Goal: Task Accomplishment & Management: Complete application form

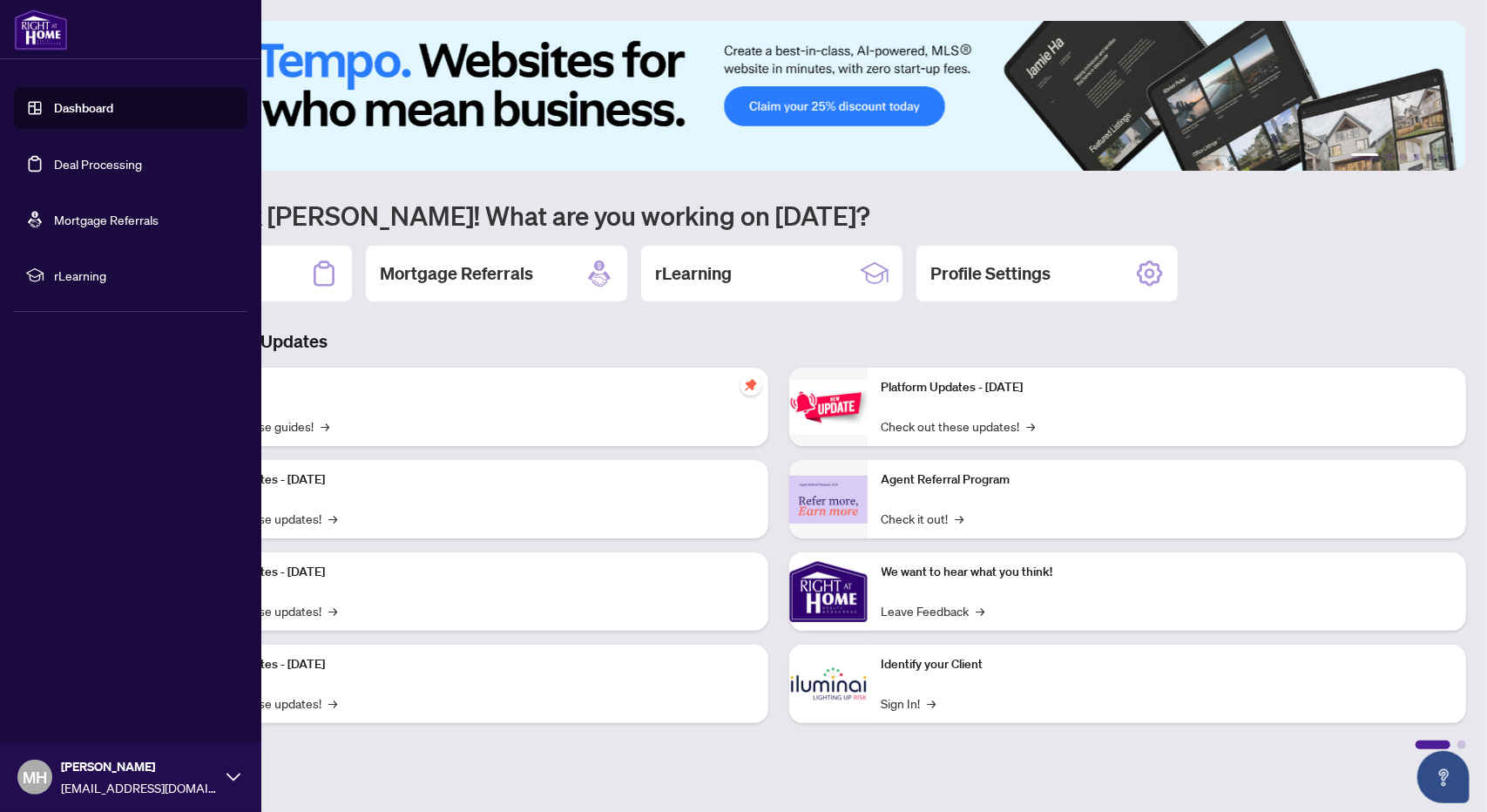
click at [74, 158] on link "Deal Processing" at bounding box center [97, 163] width 88 height 15
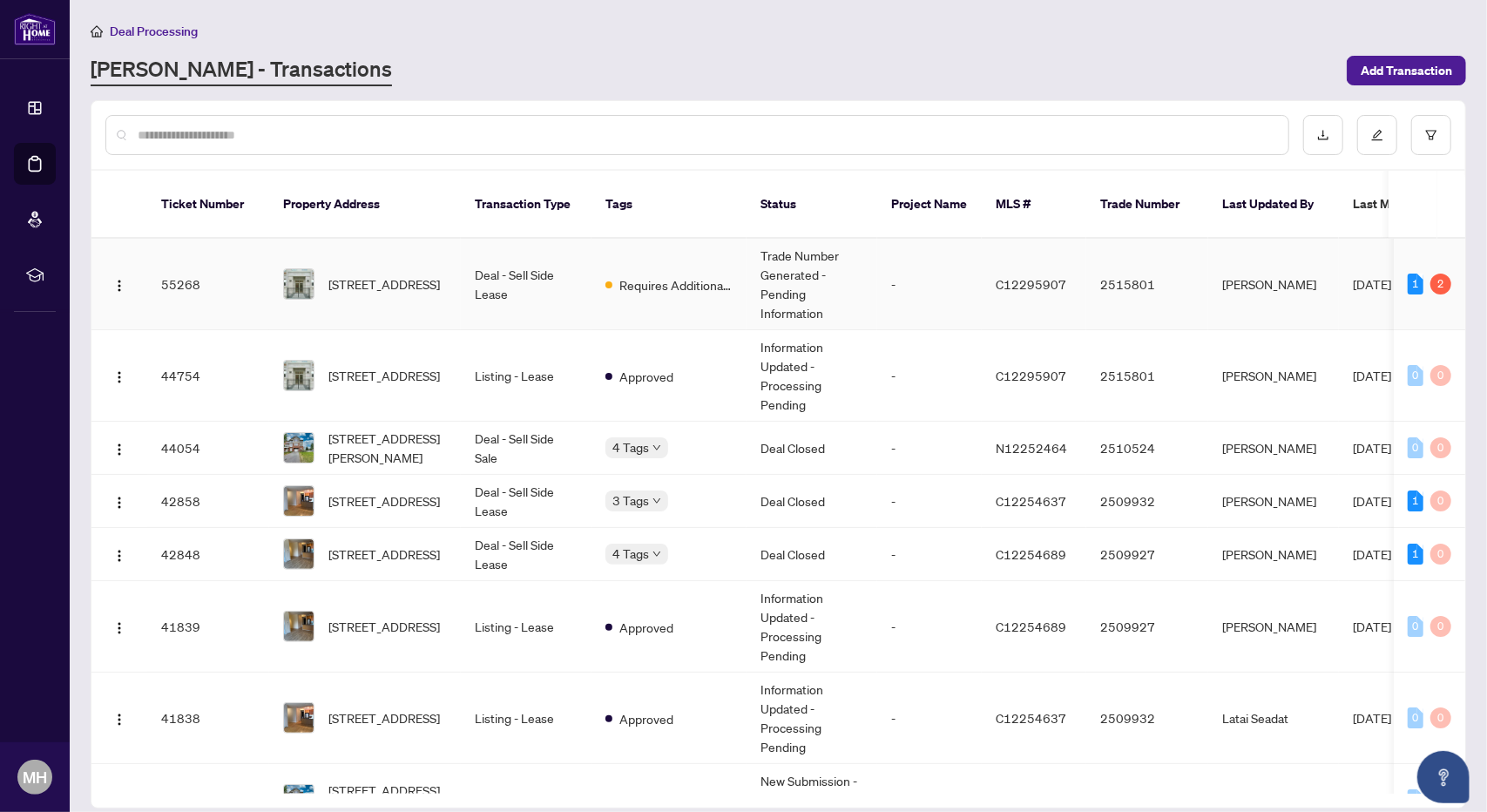
click at [664, 275] on span "Requires Additional Docs" at bounding box center [676, 284] width 114 height 19
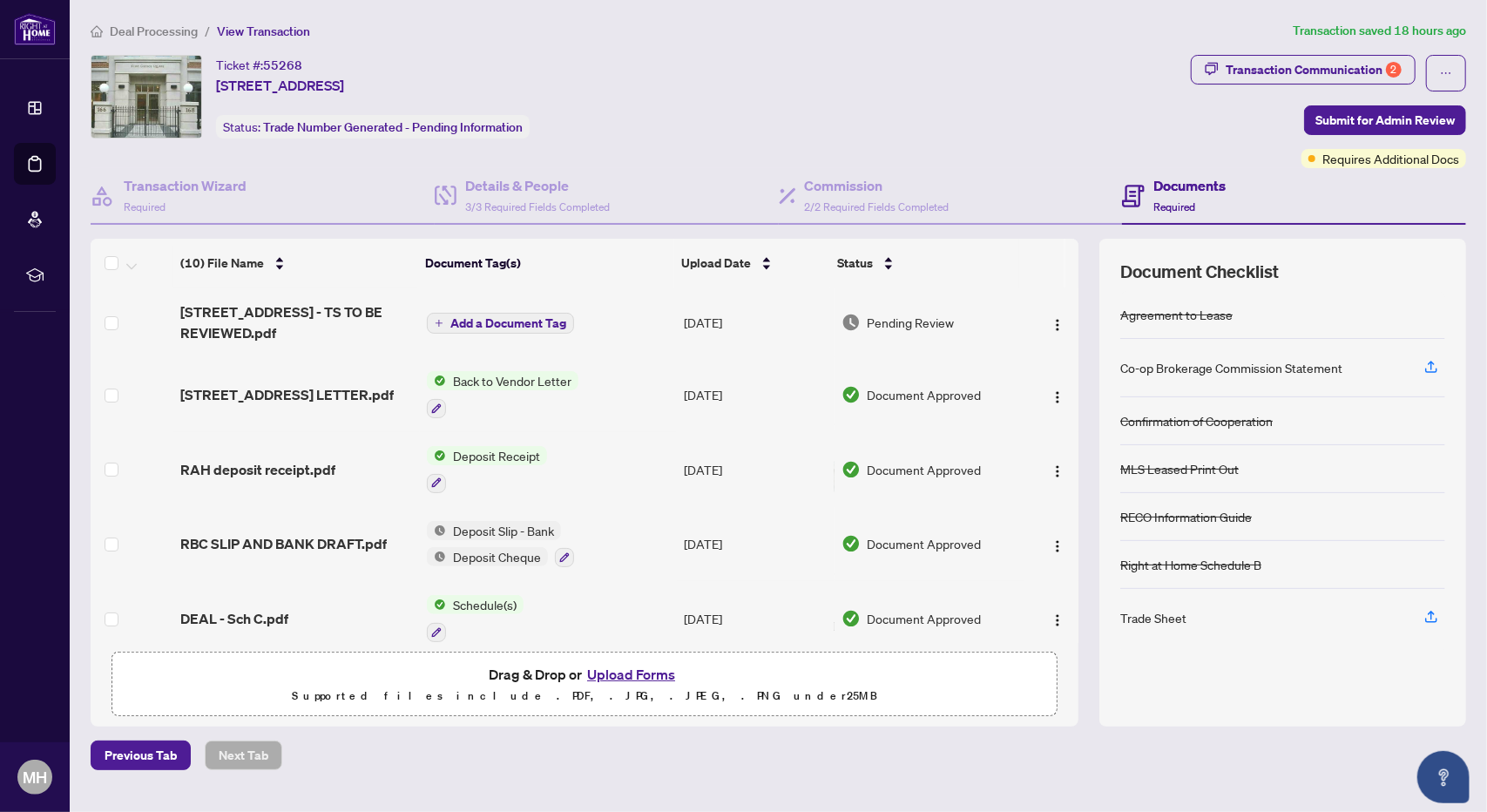
click at [494, 317] on span "Add a Document Tag" at bounding box center [509, 322] width 116 height 12
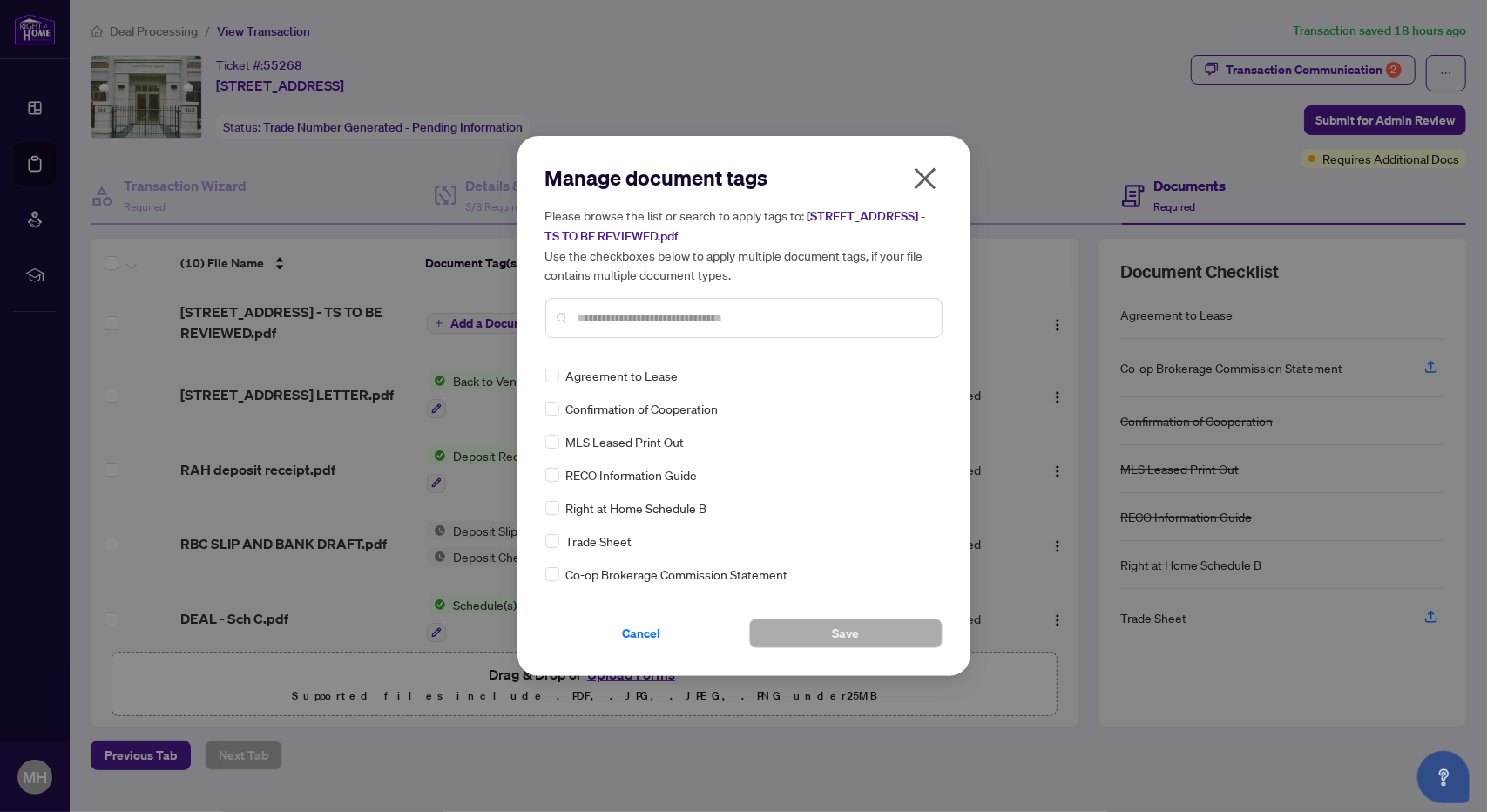
click at [924, 179] on icon "close" at bounding box center [925, 179] width 22 height 22
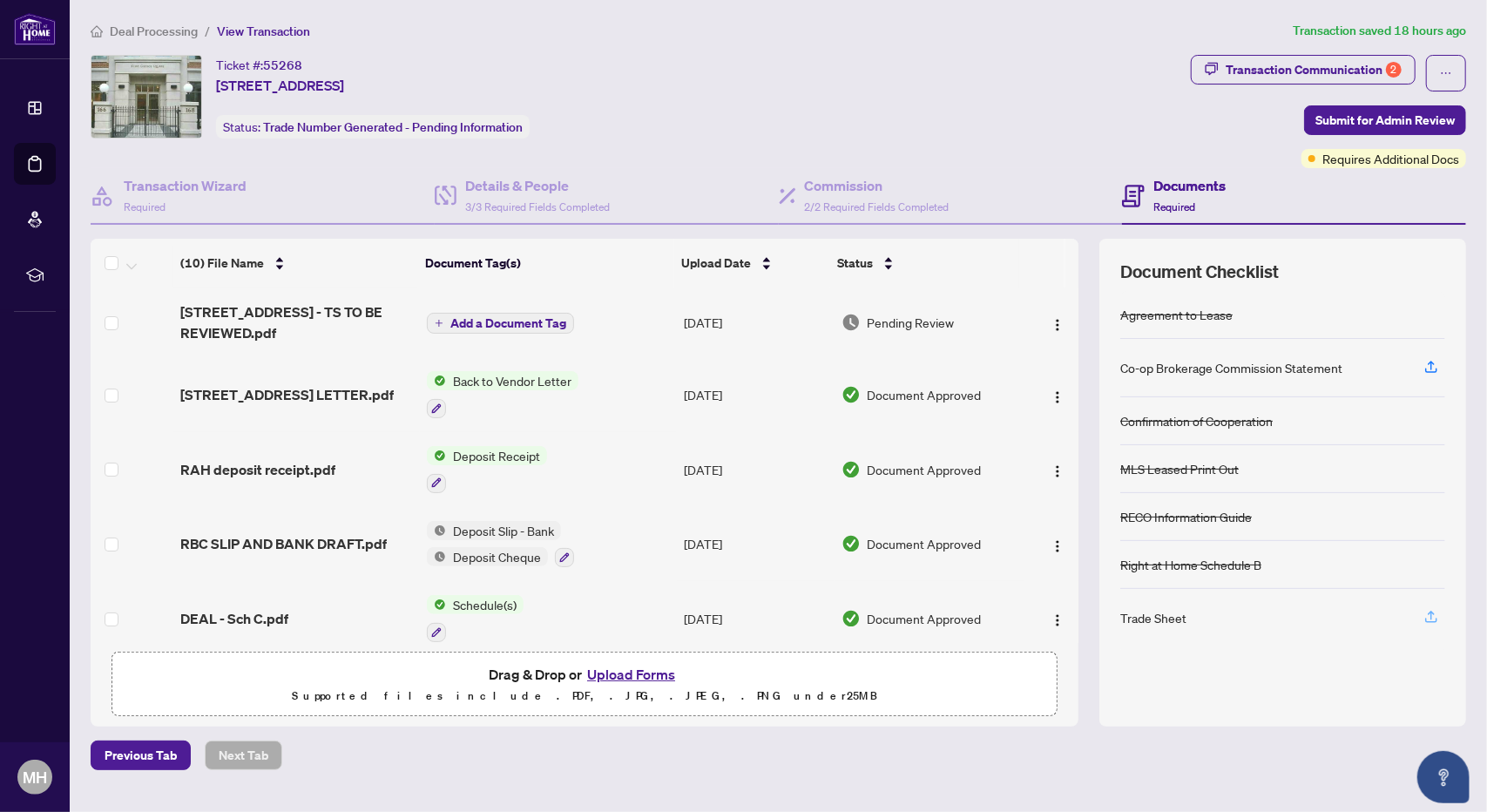
click at [1431, 609] on icon "button" at bounding box center [1431, 616] width 15 height 15
click at [254, 391] on span "[STREET_ADDRESS] LETTER.pdf" at bounding box center [287, 394] width 213 height 21
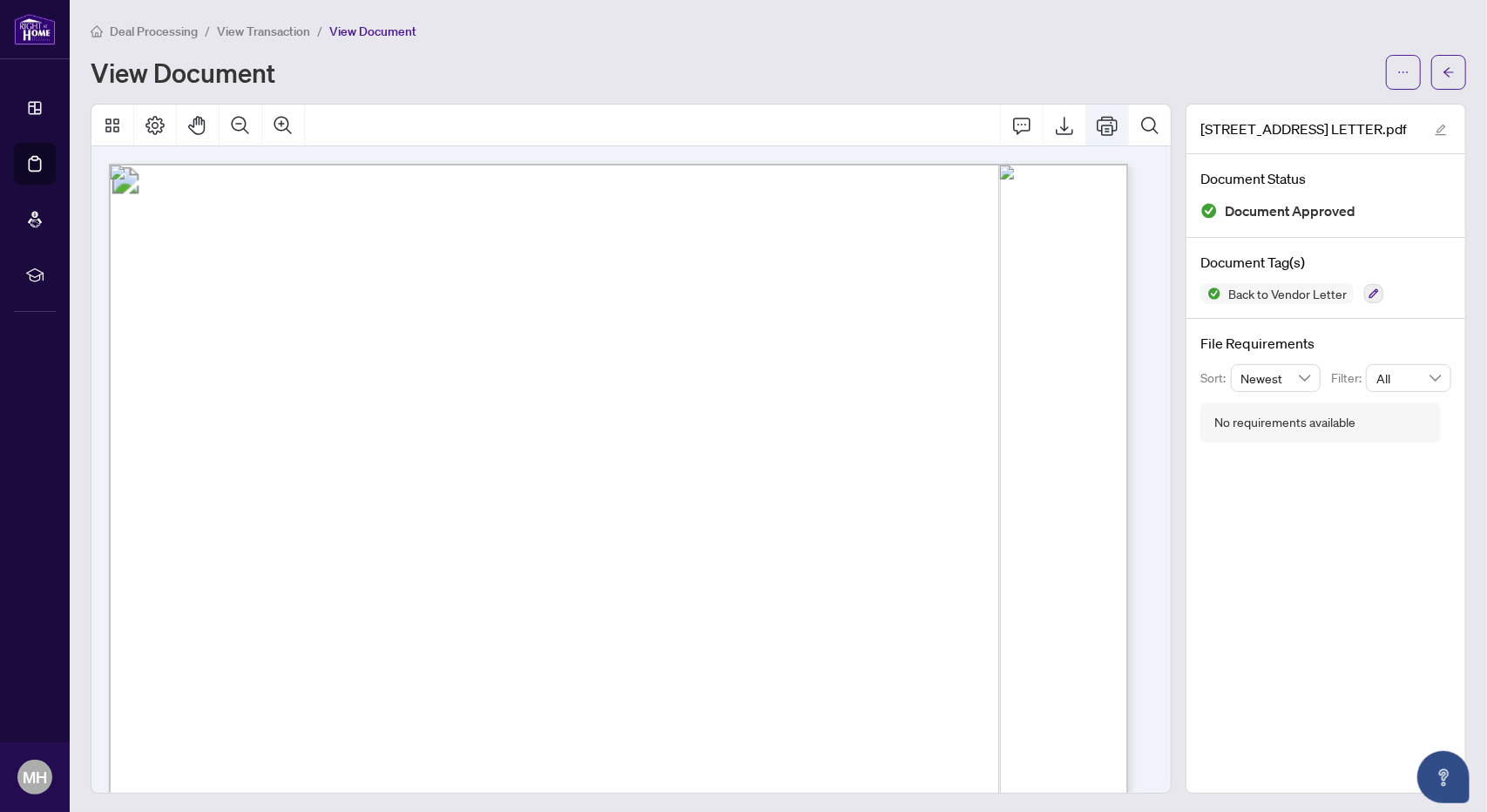
click at [1101, 131] on icon "Print" at bounding box center [1106, 125] width 21 height 21
click at [1442, 64] on span "button" at bounding box center [1448, 72] width 12 height 28
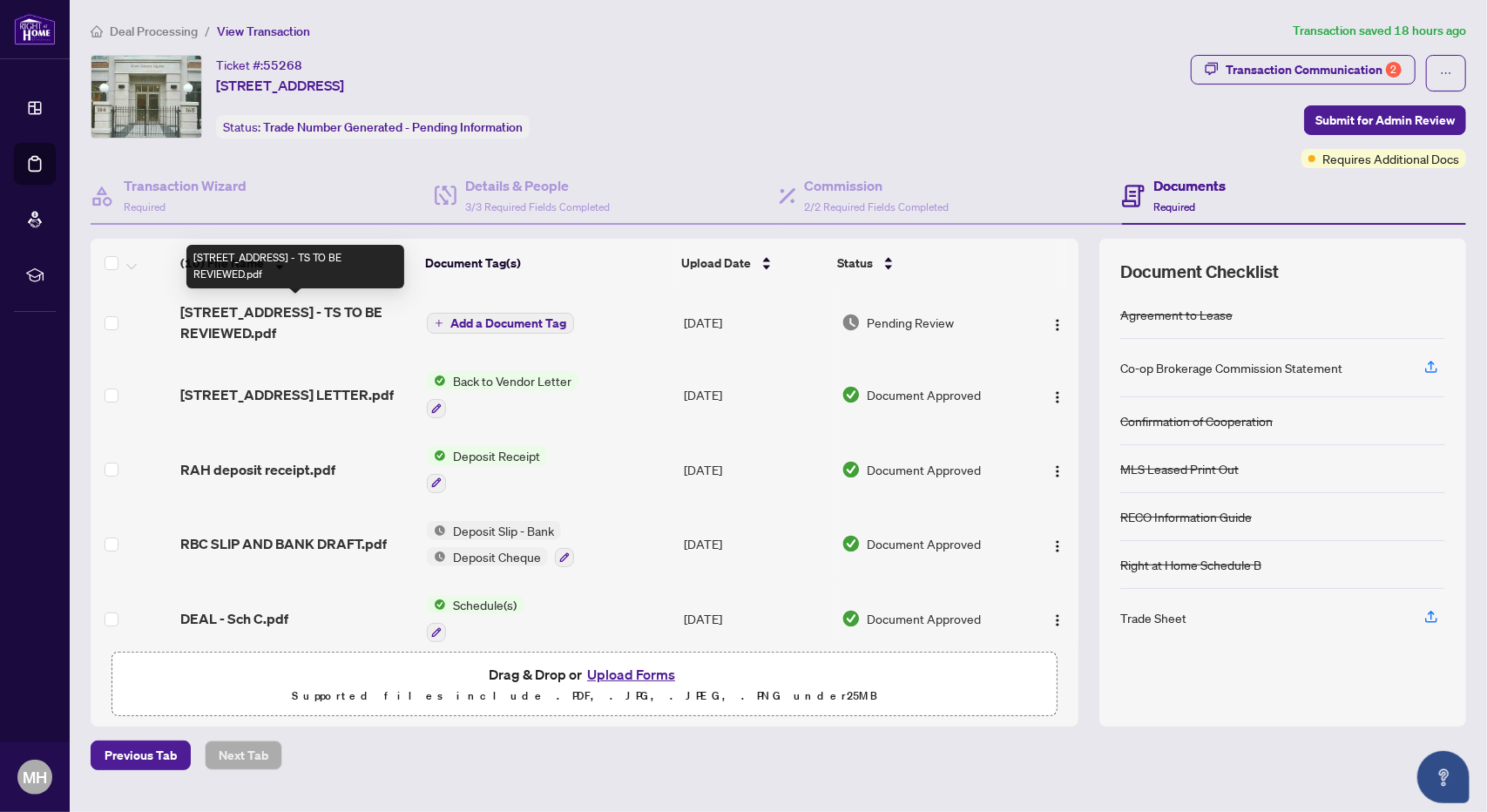
click at [258, 313] on span "[STREET_ADDRESS] - TS TO BE REVIEWED.pdf" at bounding box center [297, 322] width 233 height 42
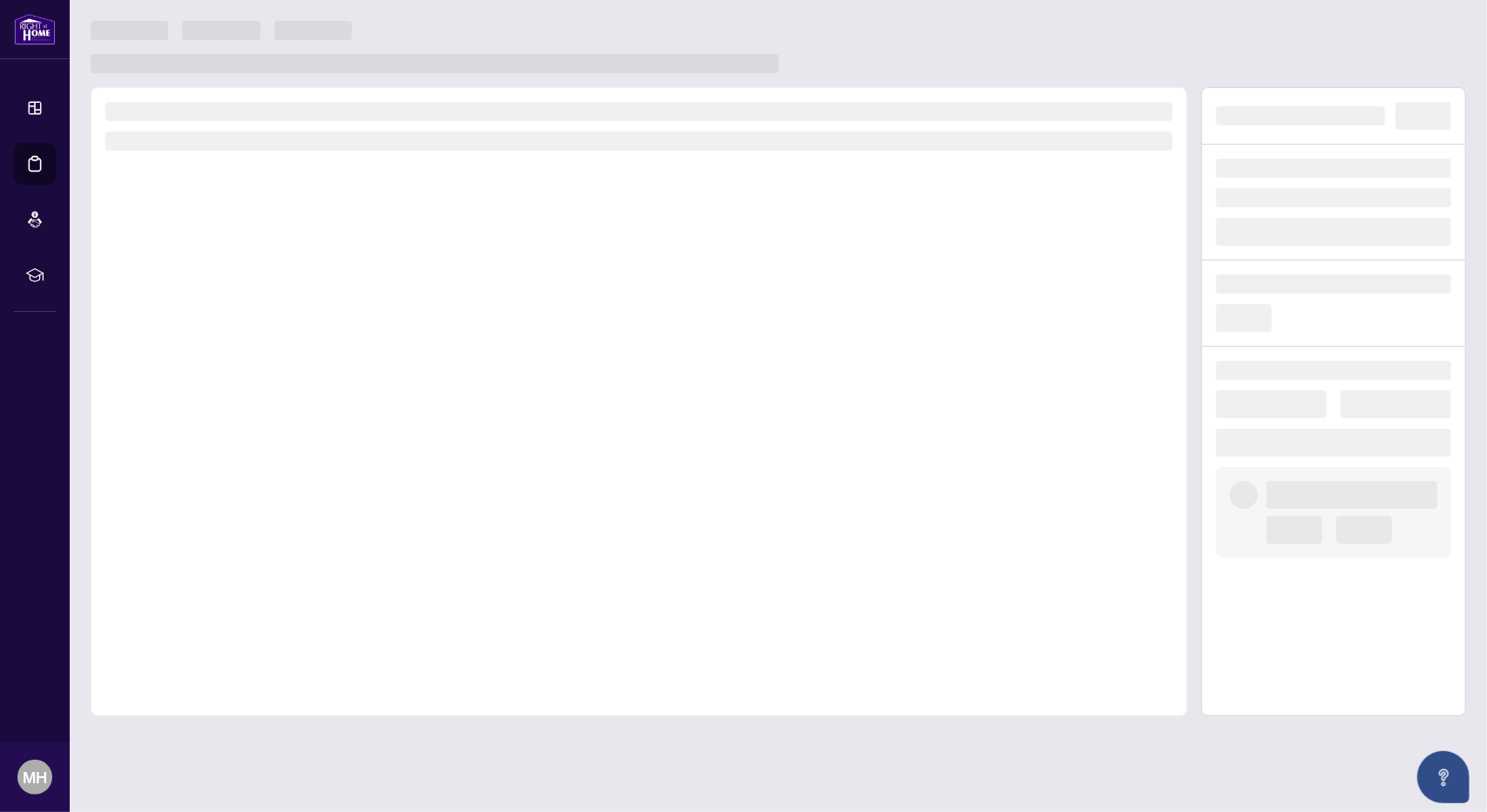
click at [258, 313] on div at bounding box center [639, 401] width 1096 height 629
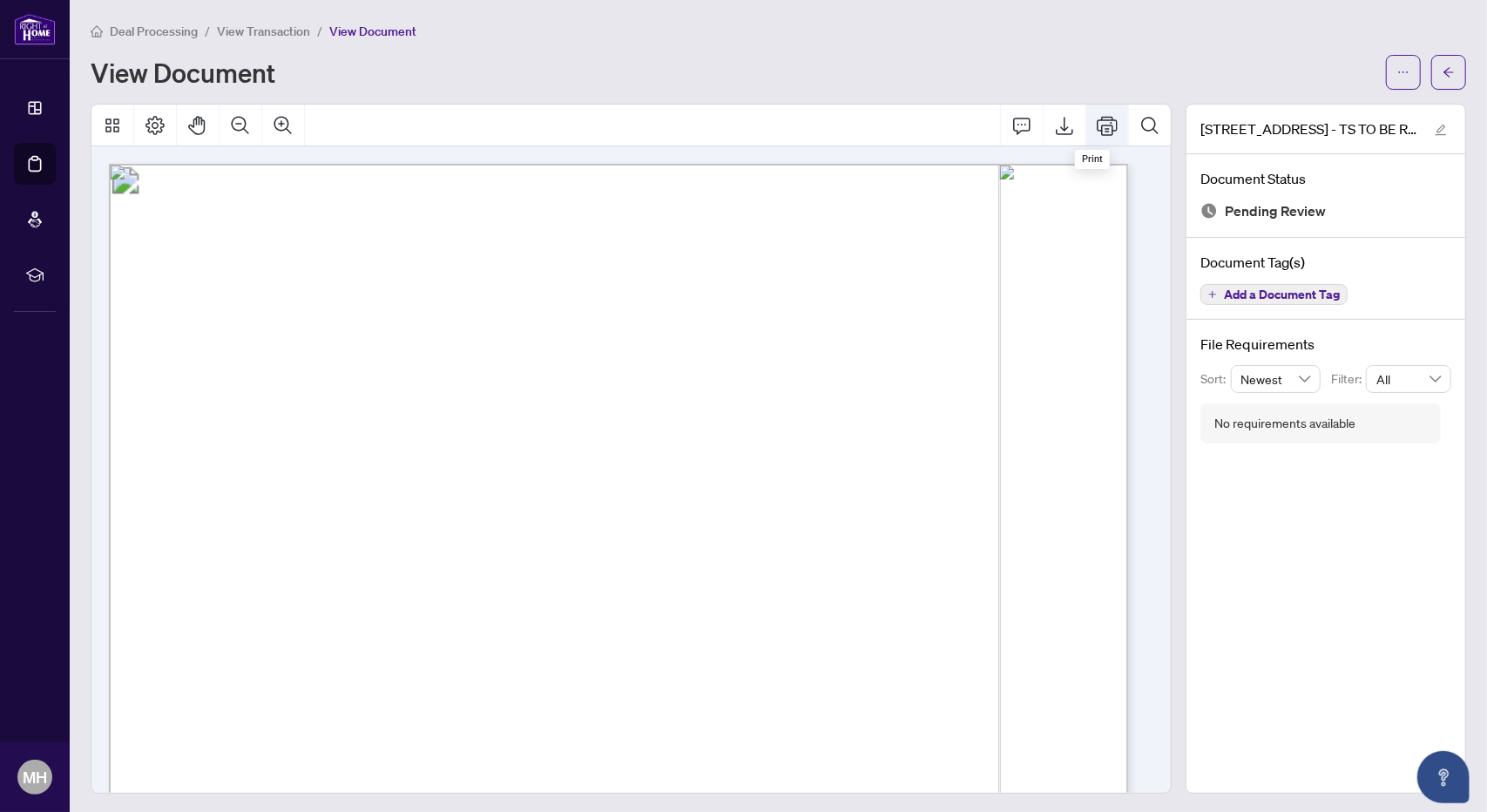
click at [1096, 121] on icon "Print" at bounding box center [1106, 125] width 21 height 21
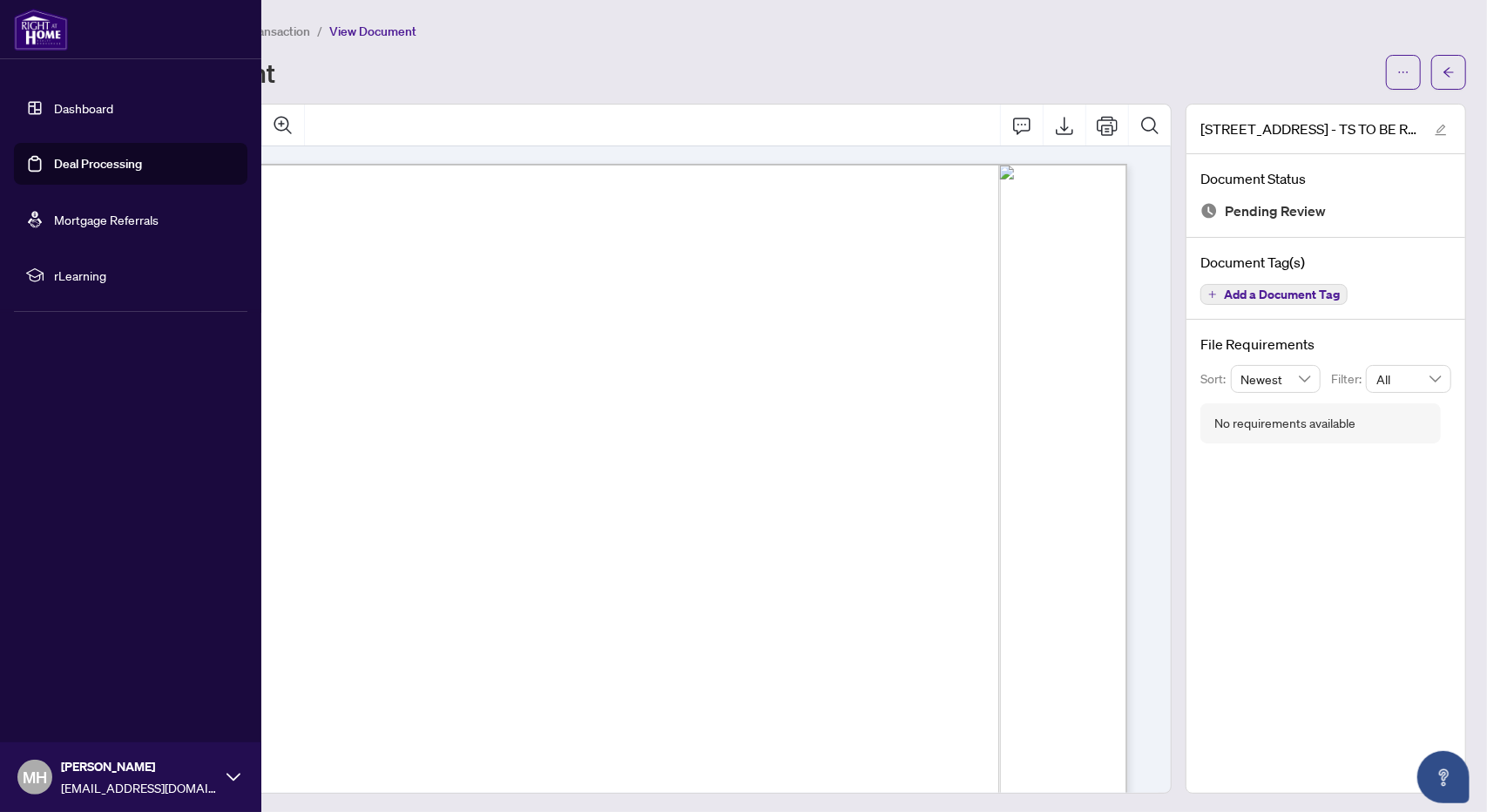
click at [66, 159] on link "Deal Processing" at bounding box center [97, 163] width 88 height 15
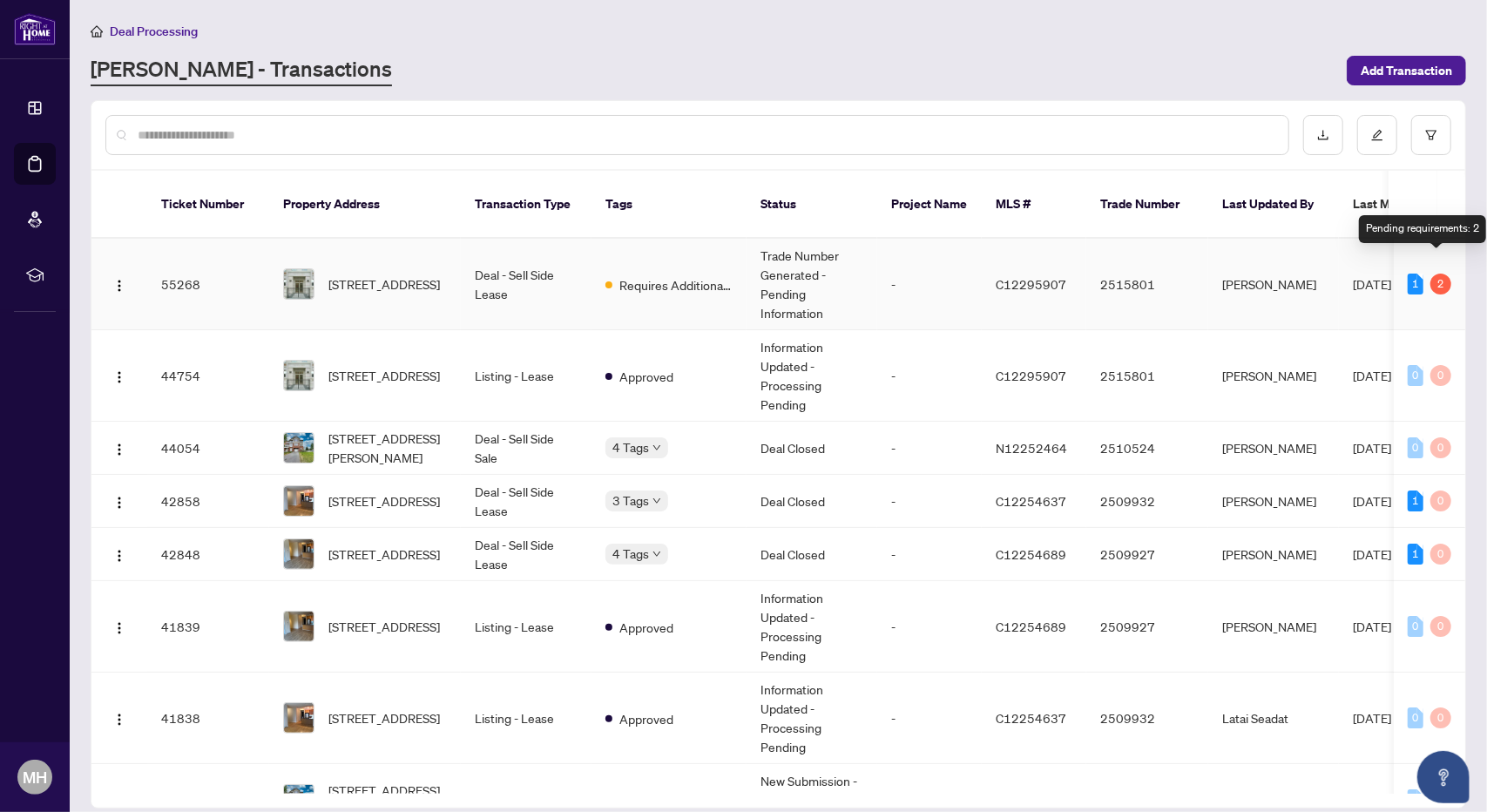
click at [1441, 273] on div "2" at bounding box center [1441, 283] width 21 height 21
click at [473, 261] on td "Deal - Sell Side Lease" at bounding box center [526, 284] width 131 height 92
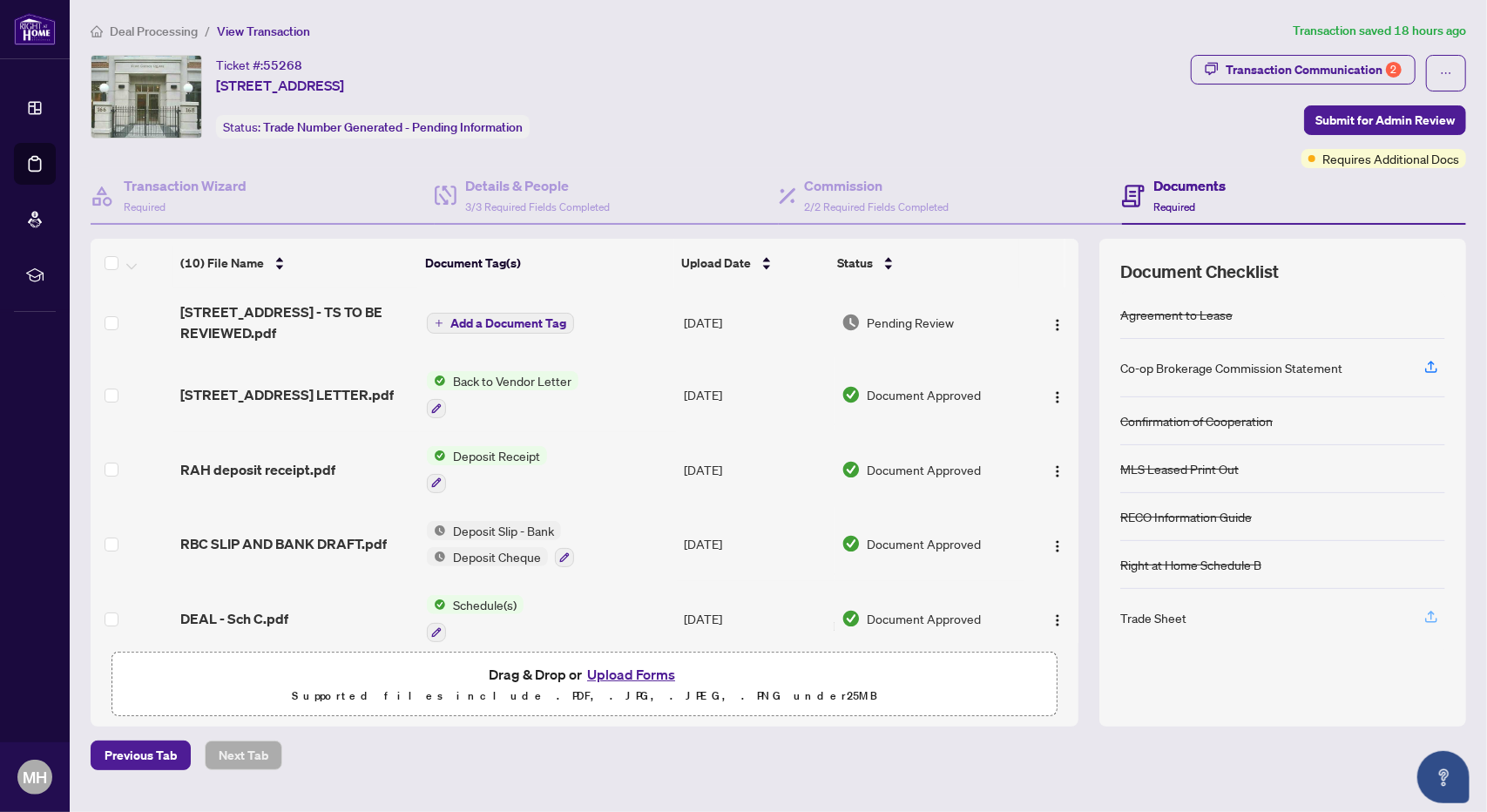
click at [1438, 609] on icon "button" at bounding box center [1431, 616] width 15 height 15
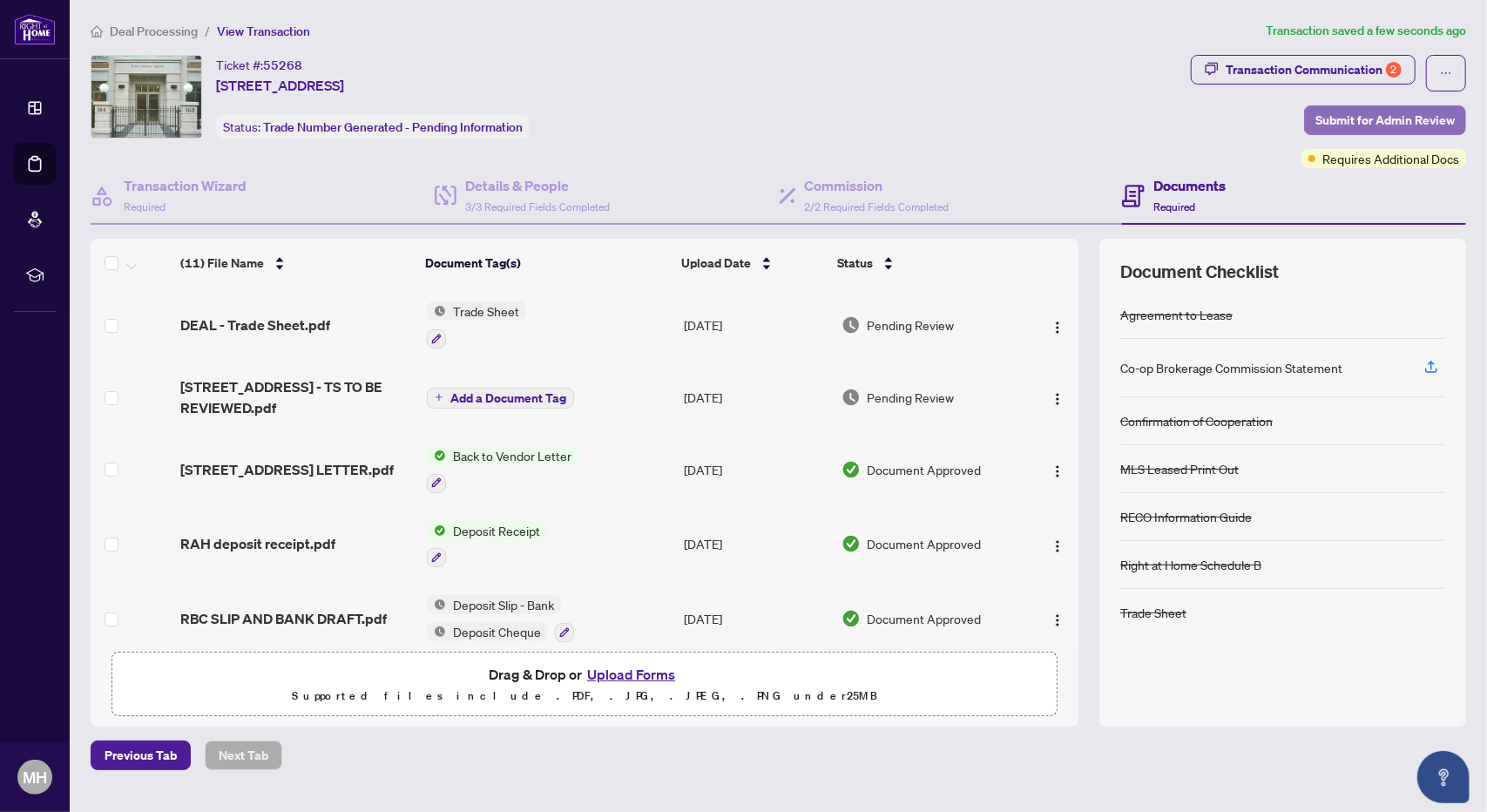
click at [1397, 121] on span "Submit for Admin Review" at bounding box center [1384, 120] width 139 height 28
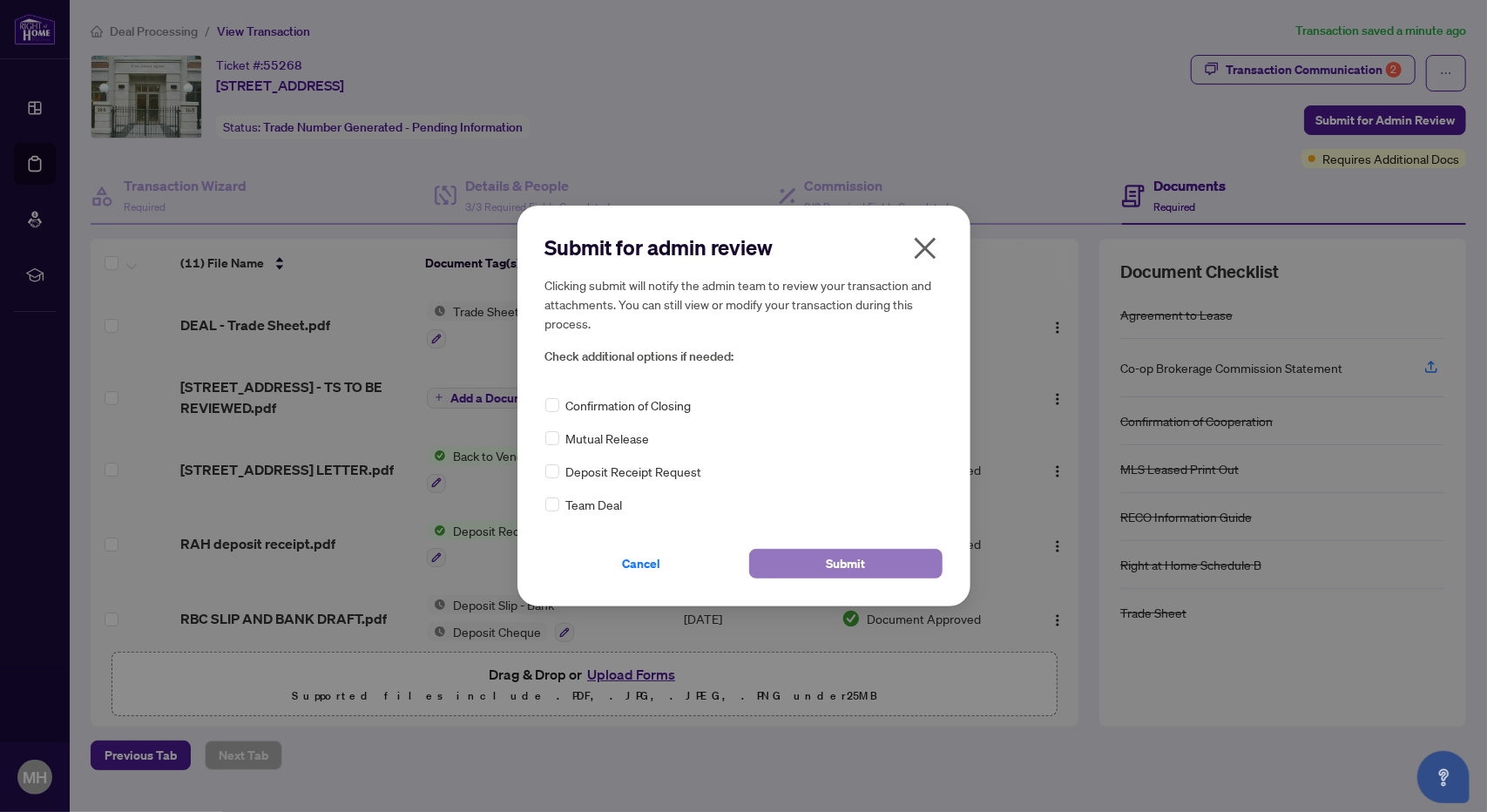
click at [853, 562] on span "Submit" at bounding box center [845, 563] width 39 height 28
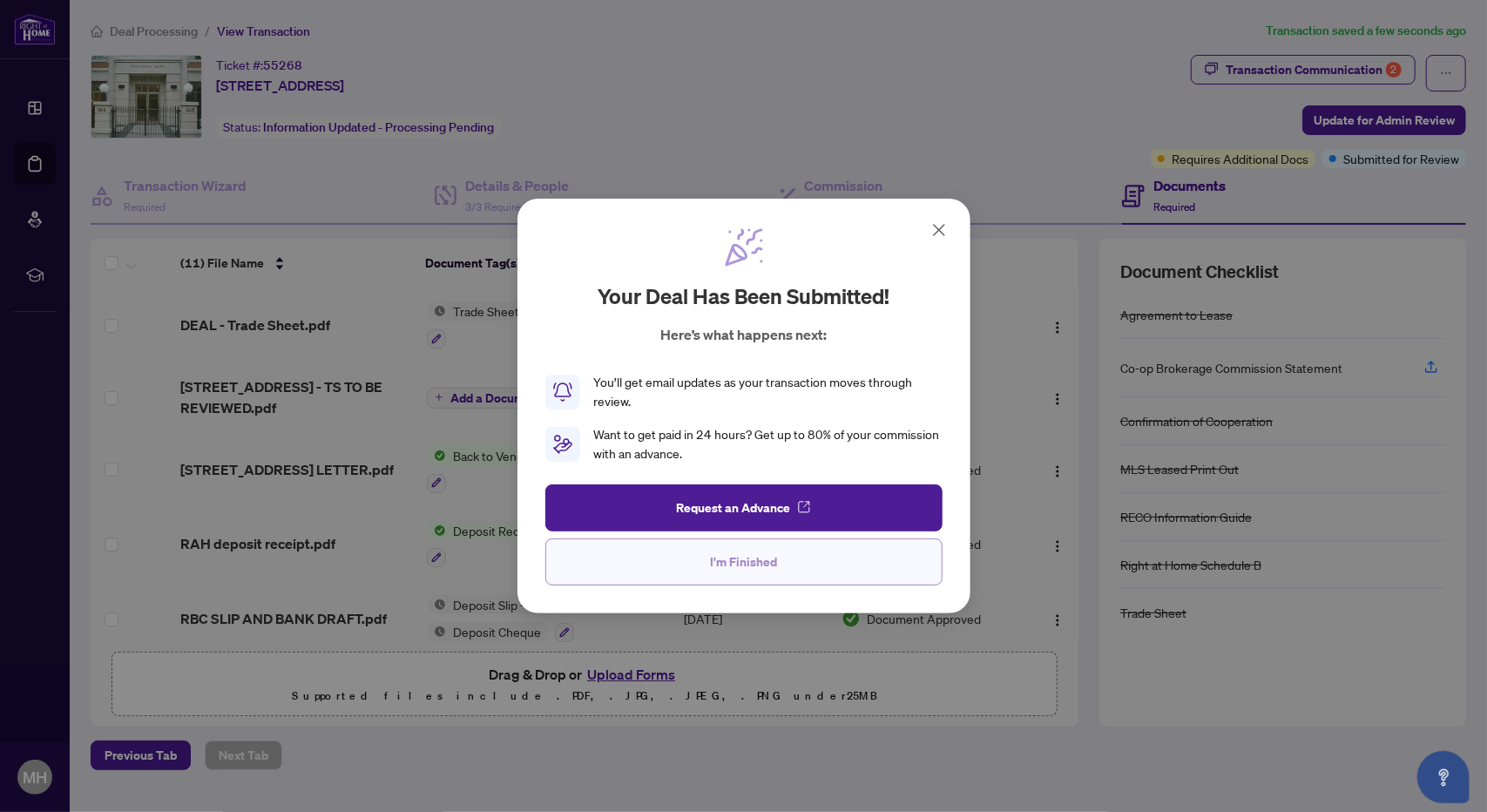
click at [744, 559] on span "I'm Finished" at bounding box center [744, 561] width 67 height 28
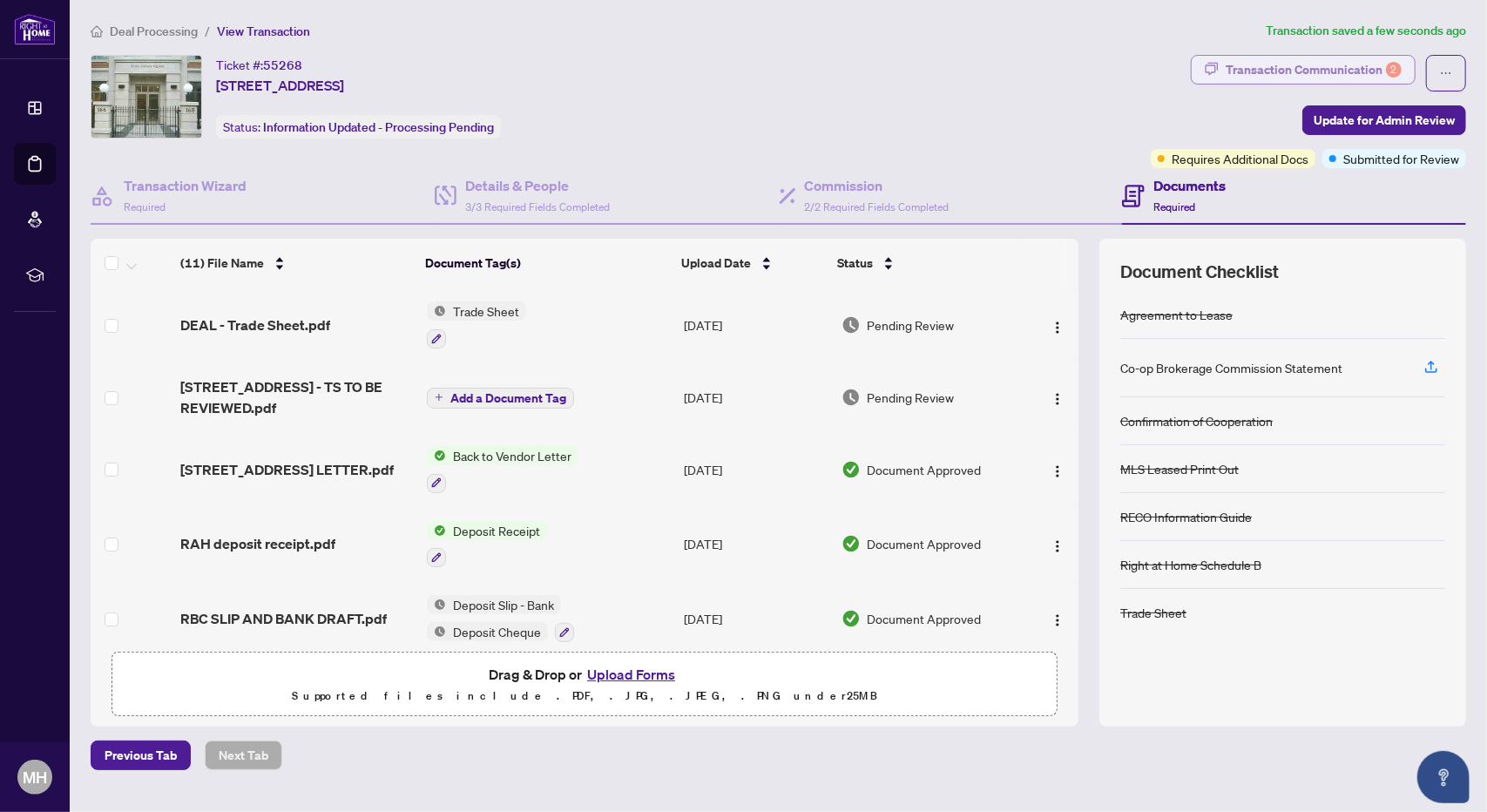
click at [1317, 65] on div "Transaction Communication 2" at bounding box center [1314, 69] width 176 height 28
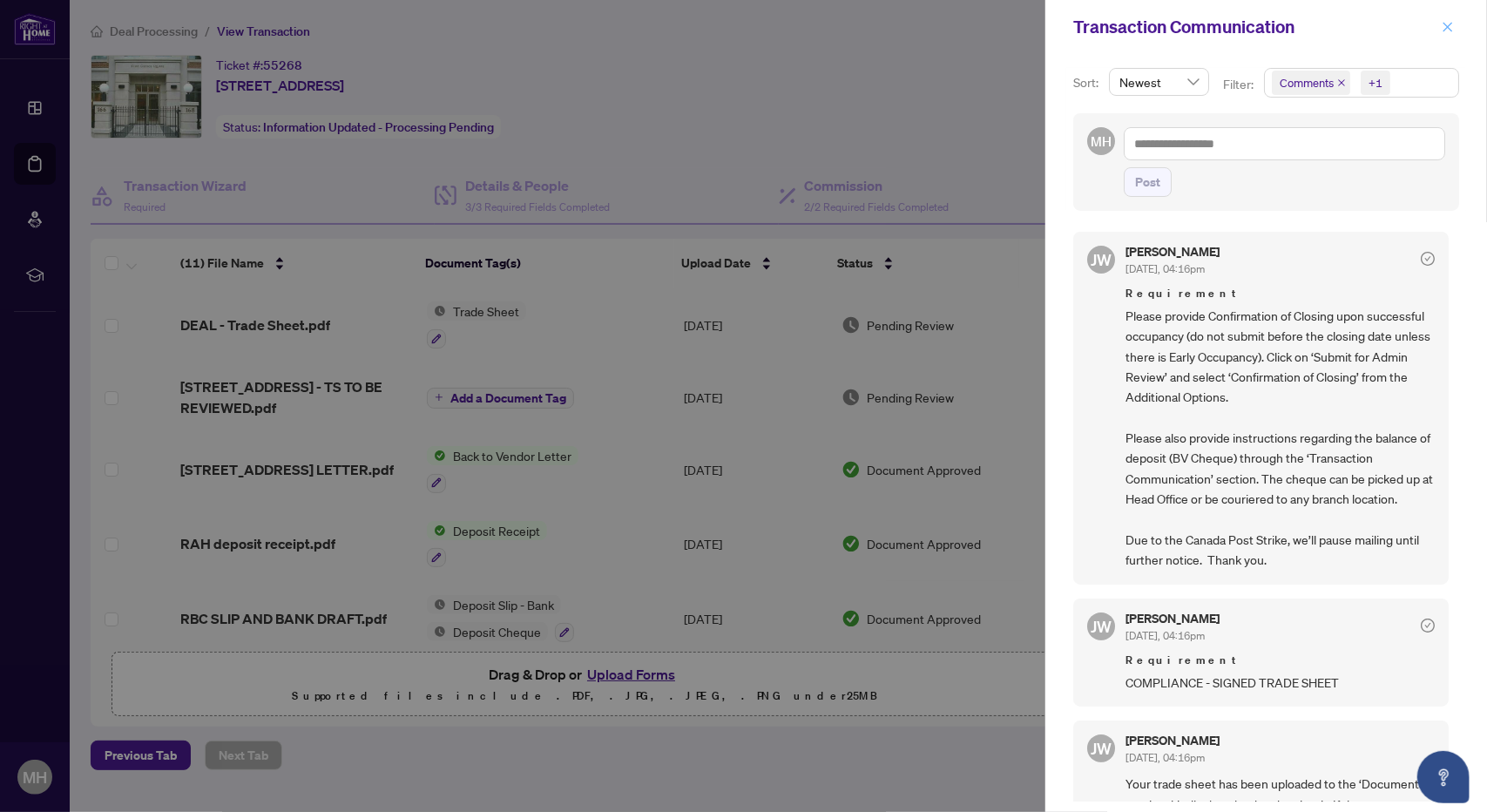
click at [1443, 27] on icon "close" at bounding box center [1447, 26] width 12 height 12
